Goal: Find specific page/section: Find specific page/section

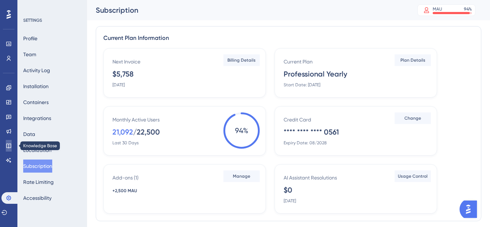
click at [11, 148] on icon at bounding box center [9, 146] width 6 height 6
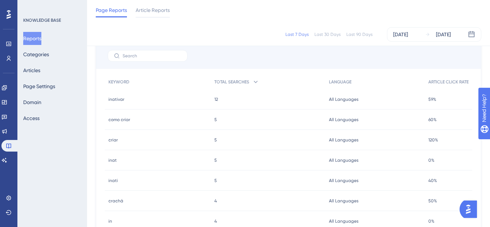
scroll to position [326, 0]
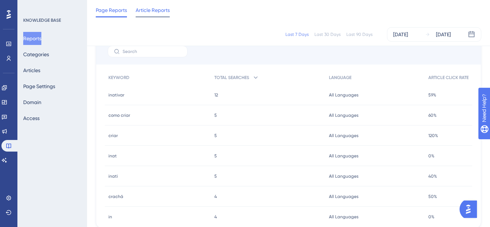
click at [150, 13] on span "Article Reports" at bounding box center [153, 10] width 34 height 9
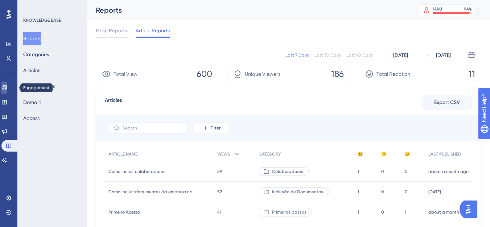
click at [5, 90] on link at bounding box center [4, 88] width 6 height 12
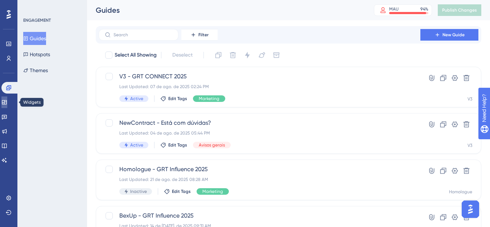
click at [7, 104] on link at bounding box center [4, 102] width 6 height 12
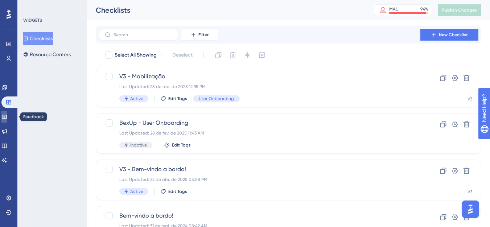
click at [7, 115] on link at bounding box center [4, 117] width 6 height 12
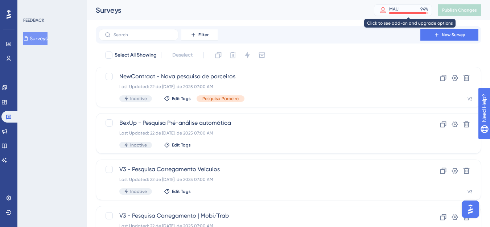
click at [395, 14] on div "MAU 94 %" at bounding box center [403, 10] width 58 height 12
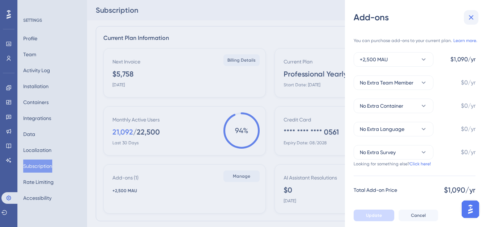
click at [472, 18] on icon at bounding box center [471, 17] width 5 height 5
